Goal: Check status

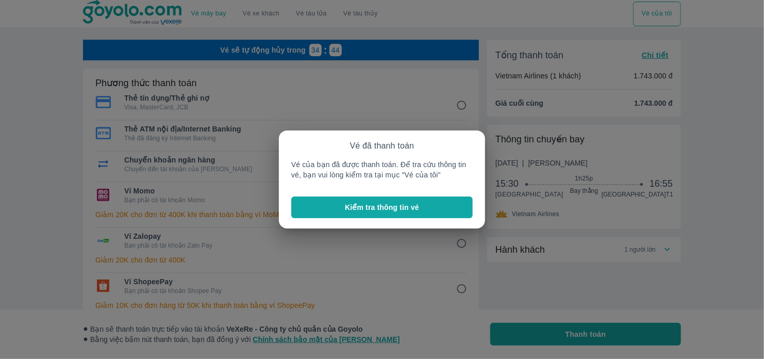
click at [418, 211] on p "Kiểm tra thông tin vé" at bounding box center [382, 207] width 74 height 10
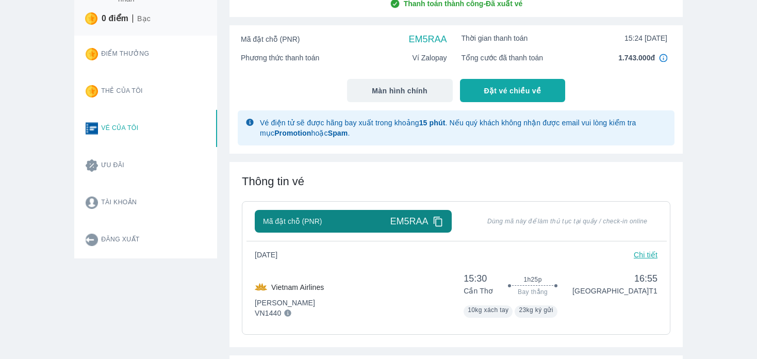
scroll to position [83, 0]
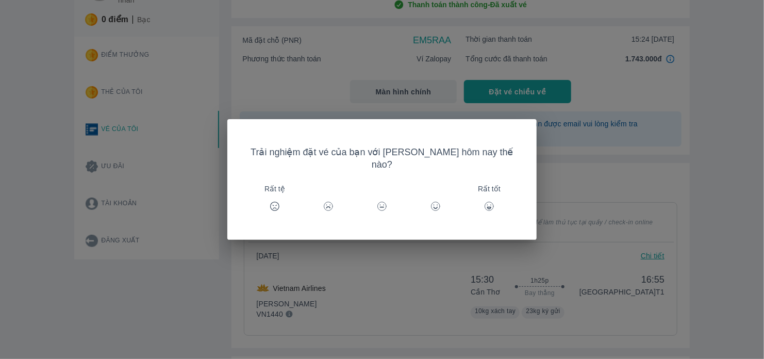
click at [484, 201] on icon at bounding box center [489, 206] width 10 height 10
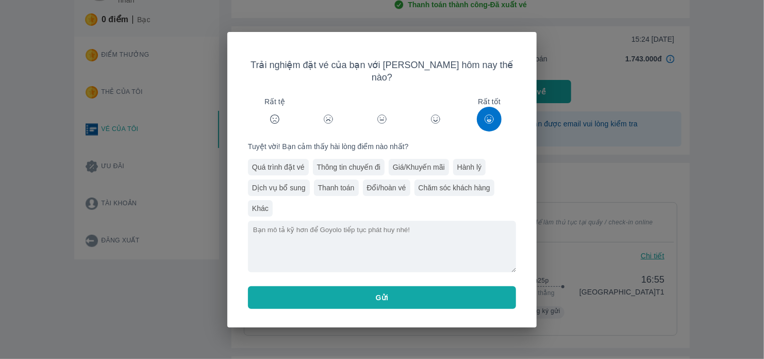
click at [416, 294] on button "Gửi" at bounding box center [382, 297] width 268 height 23
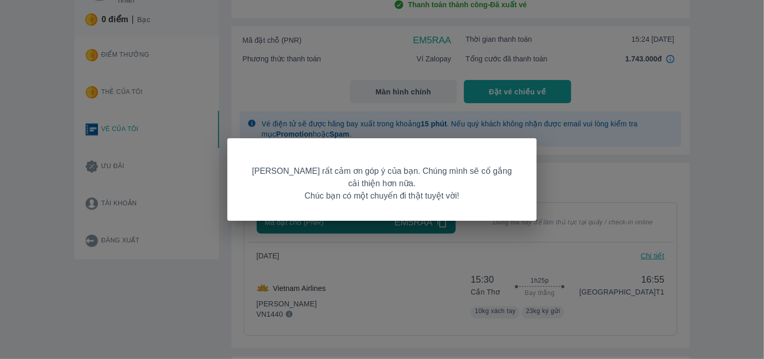
click at [724, 174] on div "[PERSON_NAME] rất cảm ơn góp ý của bạn. Chúng mình sẽ cố gắng cải thiện hơn nữa…" at bounding box center [382, 179] width 764 height 359
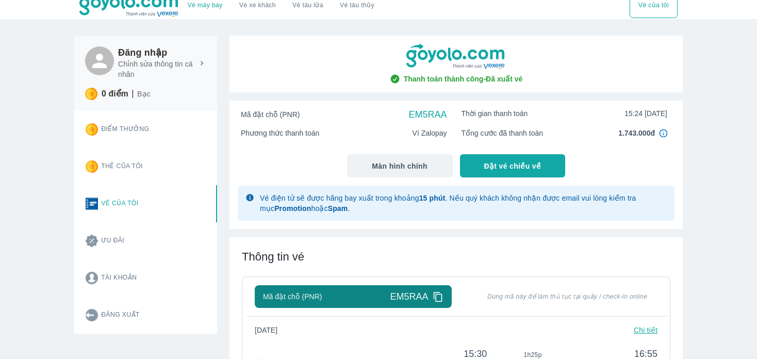
scroll to position [0, 0]
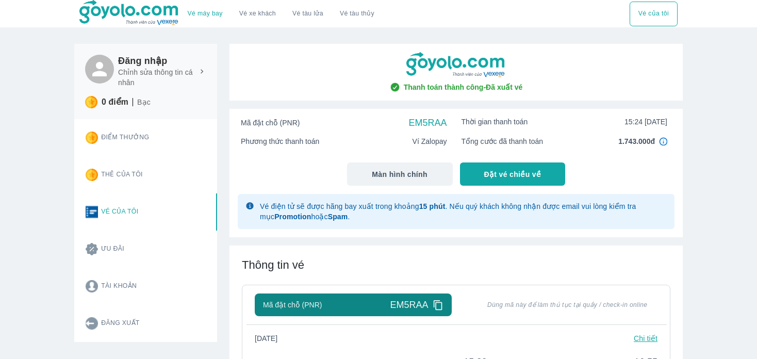
click at [150, 199] on button "Vé của tôi" at bounding box center [147, 211] width 140 height 37
click at [166, 215] on button "Vé của tôi" at bounding box center [147, 211] width 140 height 37
click at [469, 135] on div "Tổng cước đã thanh toán 1.743.000đ" at bounding box center [564, 142] width 221 height 18
click at [429, 141] on span "Ví Zalopay" at bounding box center [430, 141] width 35 height 10
click at [426, 205] on strong "15 phút" at bounding box center [432, 206] width 26 height 8
